Goal: Check status: Check status

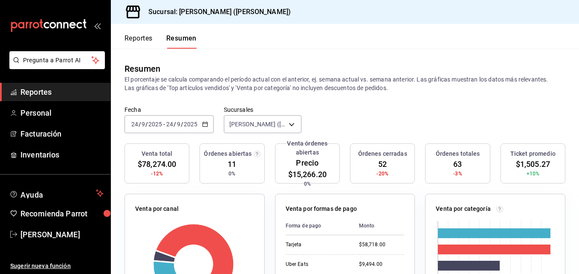
click at [145, 35] on font "Reportes" at bounding box center [139, 38] width 28 height 9
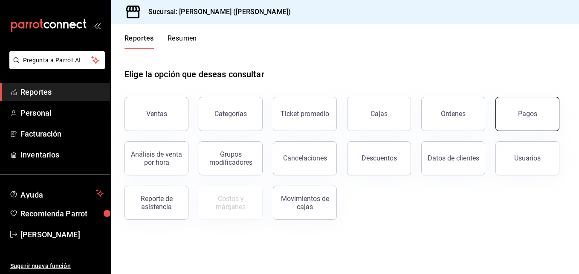
click at [524, 124] on button "Pagos" at bounding box center [528, 114] width 64 height 34
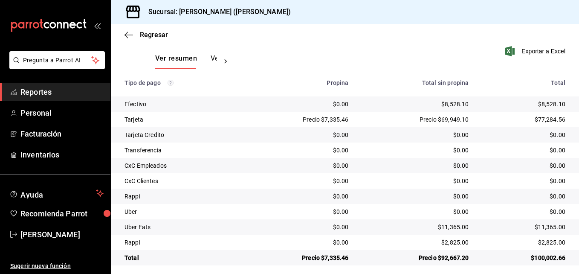
scroll to position [134, 0]
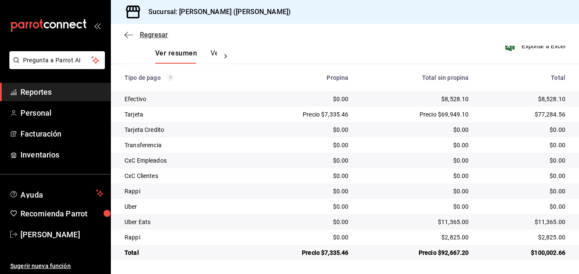
click at [127, 35] on icon "button" at bounding box center [129, 35] width 9 height 0
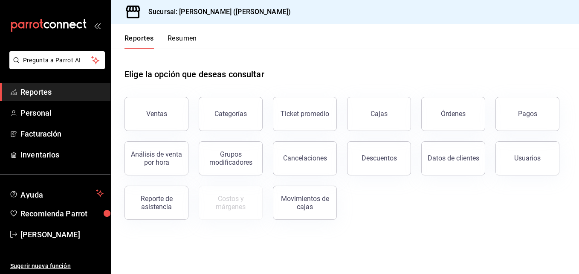
click at [132, 36] on font "Reportes" at bounding box center [139, 38] width 29 height 9
click at [128, 33] on div "Reportes Resumen" at bounding box center [154, 36] width 86 height 25
click at [129, 47] on button "Reportes" at bounding box center [139, 41] width 29 height 15
click at [133, 40] on font "Reportes" at bounding box center [139, 38] width 29 height 9
click at [153, 32] on div "Reportes Resumen" at bounding box center [154, 36] width 86 height 25
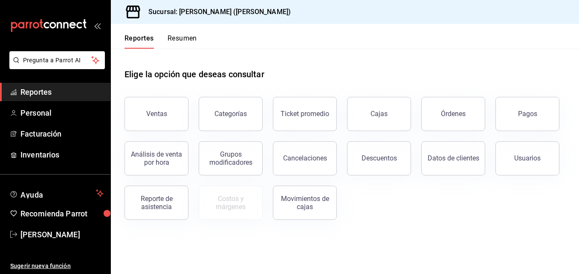
click at [153, 32] on div "Reportes Resumen" at bounding box center [154, 36] width 86 height 25
click at [148, 33] on div "Reportes Resumen" at bounding box center [154, 36] width 86 height 25
click at [146, 34] on div "Reportes Resumen" at bounding box center [154, 36] width 86 height 25
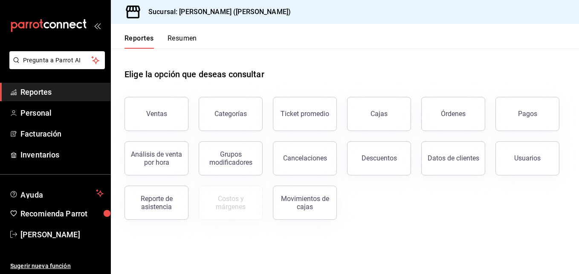
click at [142, 35] on font "Reportes" at bounding box center [139, 38] width 29 height 9
click at [127, 35] on font "Reportes" at bounding box center [139, 38] width 29 height 9
click at [106, 24] on div "carpetas de buzones" at bounding box center [55, 25] width 110 height 51
drag, startPoint x: 114, startPoint y: 20, endPoint x: 113, endPoint y: 26, distance: 6.0
click at [113, 22] on div "Sucursal: [PERSON_NAME] ([PERSON_NAME])" at bounding box center [345, 12] width 468 height 24
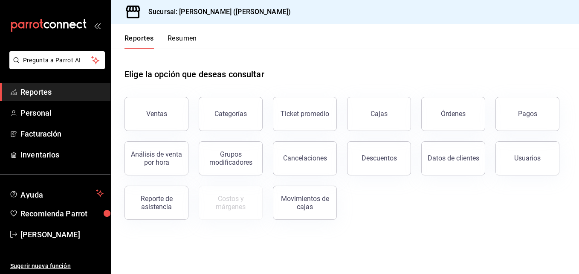
click at [114, 27] on div "Reportes Resumen" at bounding box center [154, 36] width 86 height 25
click at [303, 141] on div "Ventas Categorías Ticket promedio Cajas Órdenes Pagos Análisis de venta por hor…" at bounding box center [339, 153] width 451 height 133
click at [186, 41] on button "Resumen" at bounding box center [182, 41] width 29 height 15
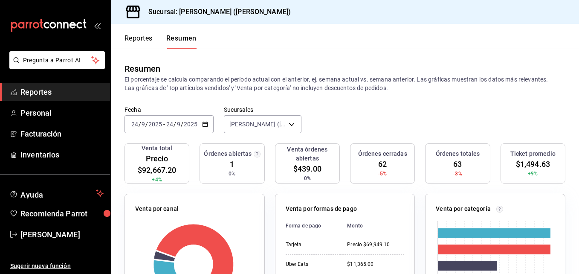
click at [139, 40] on font "Reportes" at bounding box center [139, 38] width 28 height 9
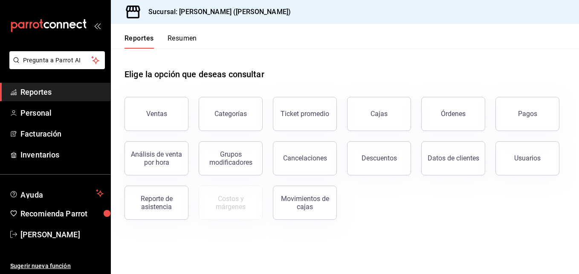
click at [198, 32] on header "Reportes Resumen" at bounding box center [345, 36] width 468 height 25
click at [188, 40] on font "Resumen" at bounding box center [182, 38] width 29 height 9
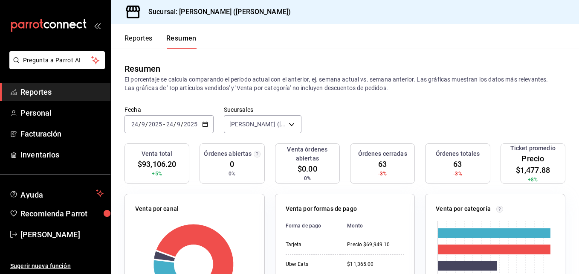
click at [138, 39] on font "Reportes" at bounding box center [139, 38] width 28 height 9
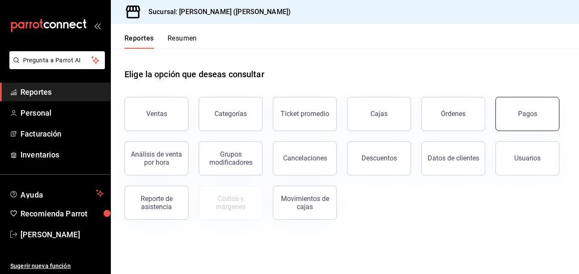
click at [530, 117] on div "Pagos" at bounding box center [527, 114] width 19 height 8
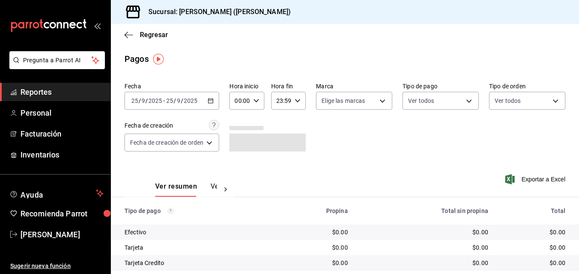
click at [154, 104] on input "2025" at bounding box center [155, 100] width 15 height 7
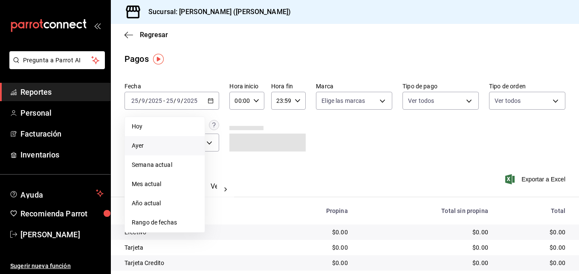
click at [161, 145] on span "Ayer" at bounding box center [165, 145] width 66 height 9
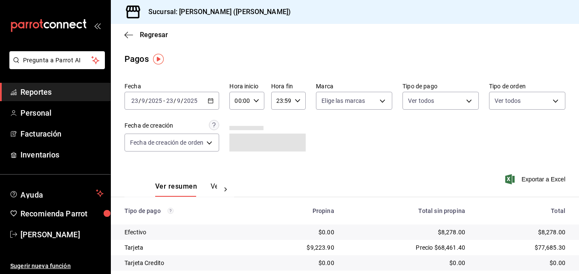
click at [155, 102] on input "2025" at bounding box center [155, 100] width 15 height 7
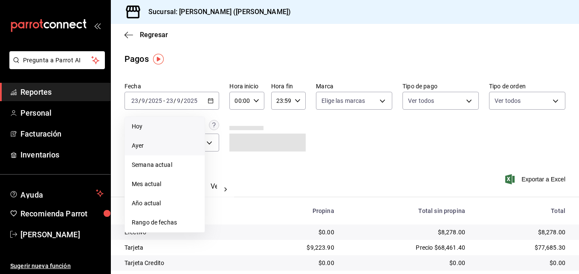
click at [158, 129] on span "Hoy" at bounding box center [165, 126] width 66 height 9
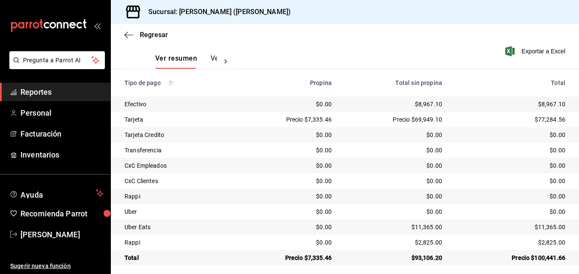
scroll to position [134, 0]
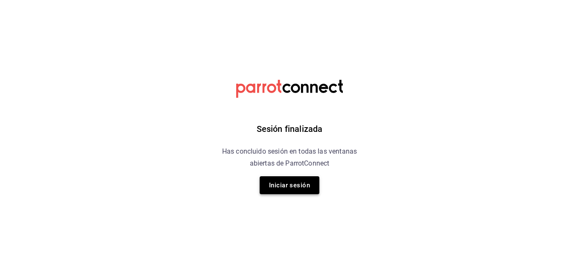
click at [290, 182] on button "Iniciar sesión" at bounding box center [290, 185] width 60 height 18
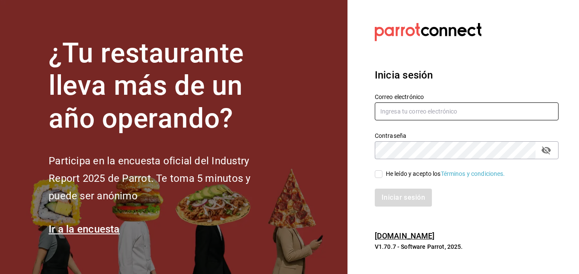
type input "[PERSON_NAME][EMAIL_ADDRESS][PERSON_NAME][DOMAIN_NAME]"
click at [381, 174] on input "He leído y acepto los Términos y condiciones." at bounding box center [379, 174] width 8 height 8
checkbox input "true"
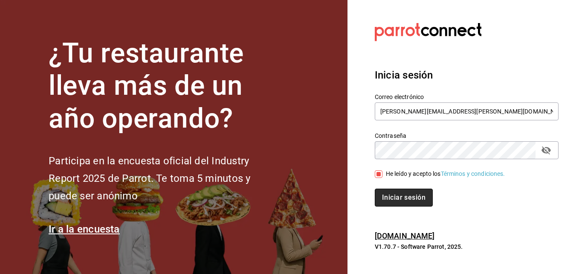
click at [385, 192] on button "Iniciar sesión" at bounding box center [404, 198] width 58 height 18
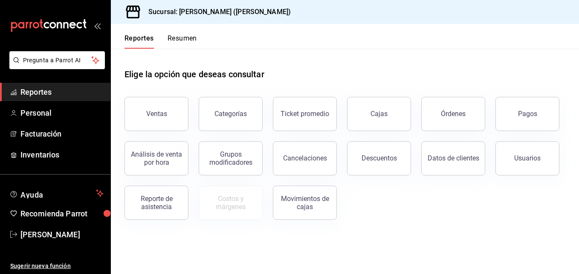
drag, startPoint x: 534, startPoint y: 105, endPoint x: 530, endPoint y: 110, distance: 6.5
click at [534, 105] on button "Pagos" at bounding box center [528, 114] width 64 height 34
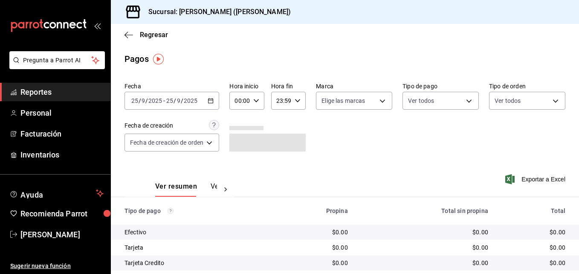
click at [157, 97] on input "2025" at bounding box center [155, 100] width 15 height 7
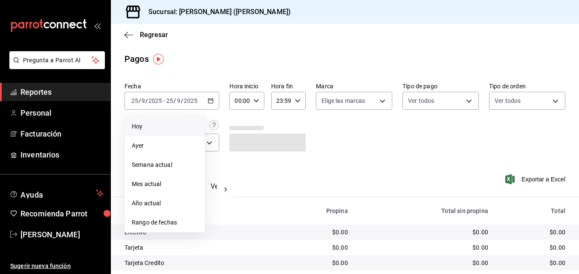
click at [163, 134] on li "Hoy" at bounding box center [165, 126] width 80 height 19
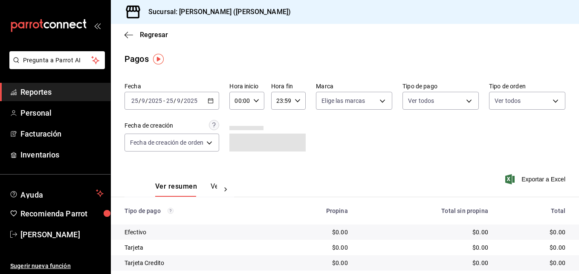
click at [184, 96] on div "2025-09-25 25 / 9 / 2025 - 2025-09-25 25 / 9 / 2025" at bounding box center [172, 101] width 95 height 18
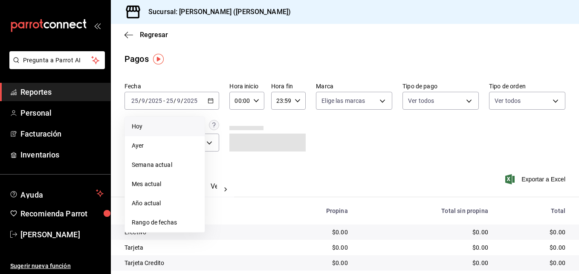
click at [170, 137] on li "Ayer" at bounding box center [165, 145] width 80 height 19
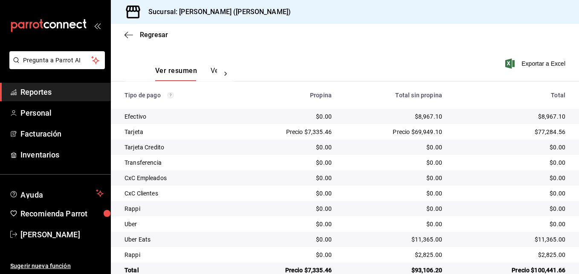
scroll to position [134, 0]
